Goal: Task Accomplishment & Management: Manage account settings

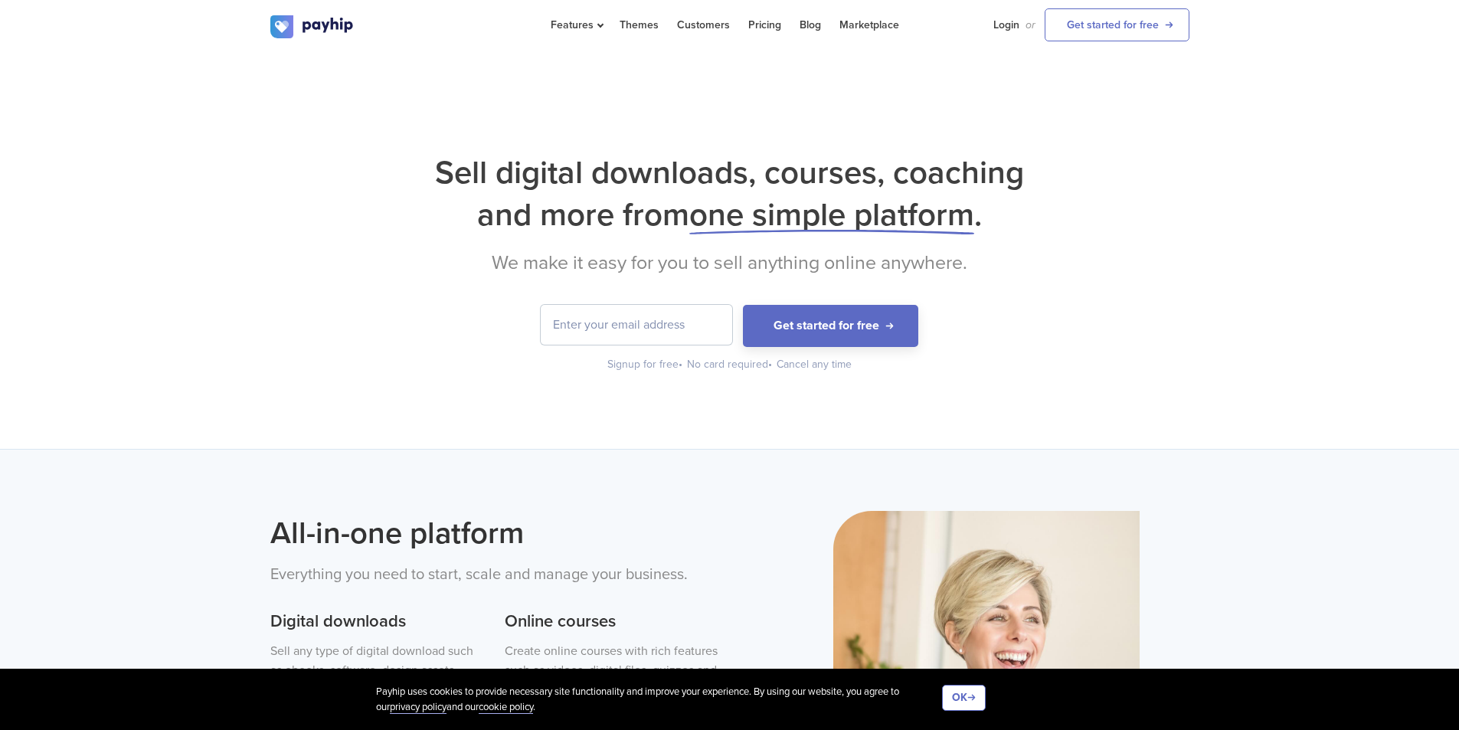
click at [638, 320] on input "email" at bounding box center [636, 325] width 191 height 40
click at [1000, 21] on link "Login" at bounding box center [1006, 25] width 26 height 50
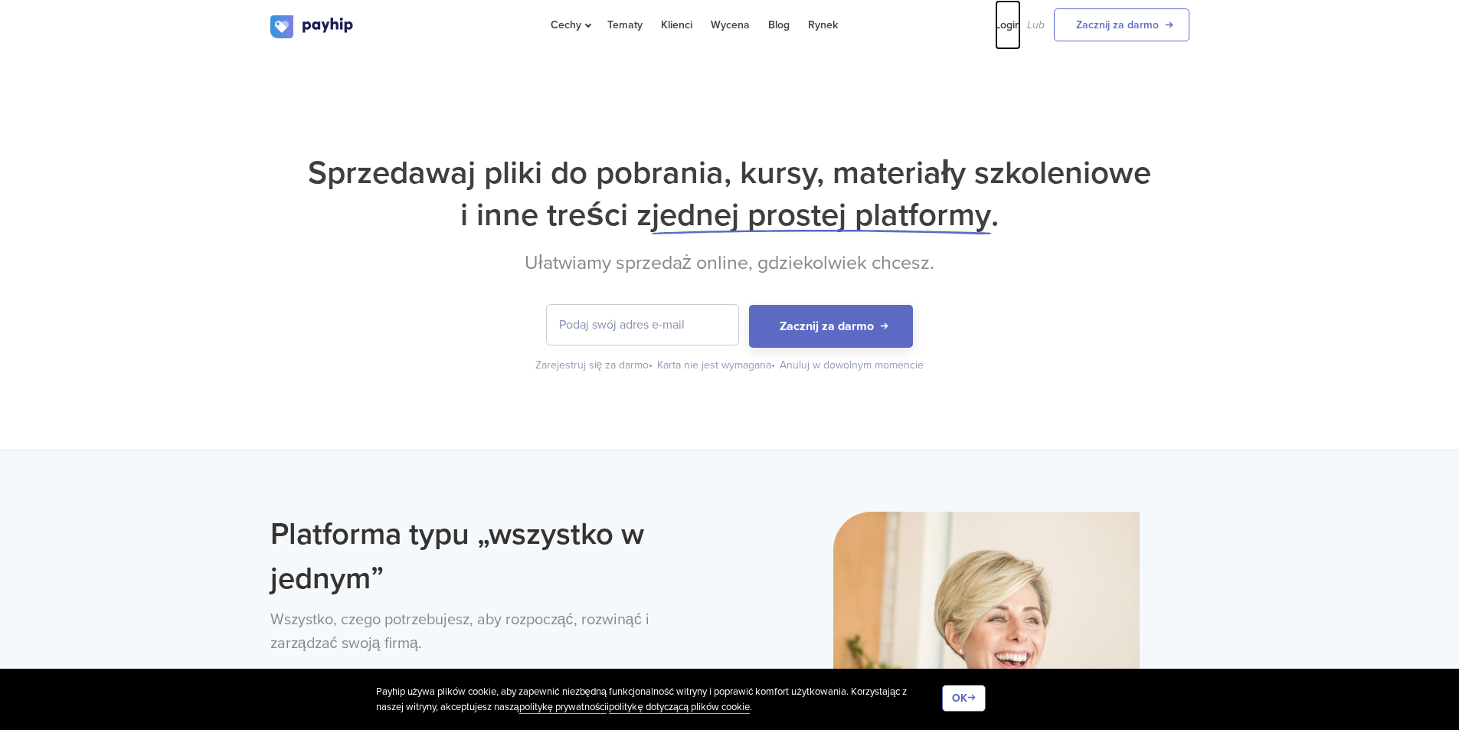
click at [1013, 27] on font "Login" at bounding box center [1008, 24] width 26 height 13
